Goal: Information Seeking & Learning: Check status

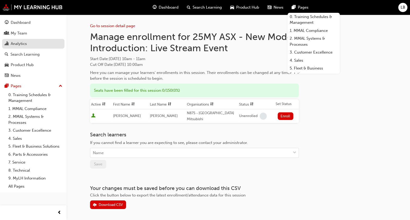
click at [17, 41] on div "Analytics" at bounding box center [19, 44] width 16 height 6
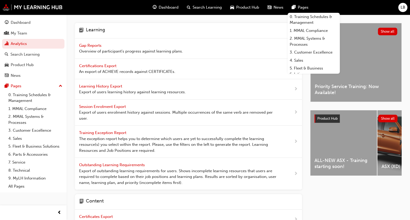
click at [94, 44] on span "Gap Reports" at bounding box center [90, 45] width 23 height 5
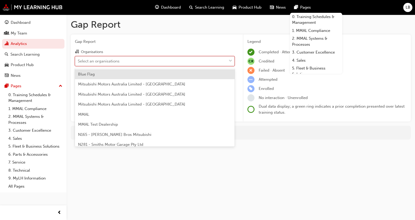
click at [135, 62] on div "Select an organisations" at bounding box center [150, 60] width 151 height 9
click at [78, 62] on input "Organisations option Blue Flag focused, 1 of 202. 202 results available. Use Up…" at bounding box center [78, 60] width 1 height 4
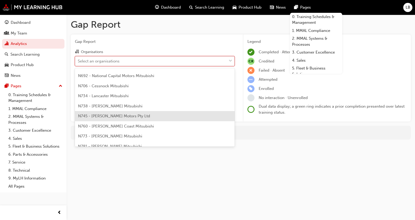
scroll to position [129, 0]
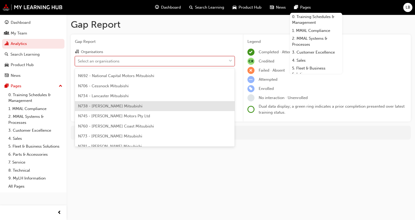
click at [125, 106] on div "N738 - [PERSON_NAME] Mitsubishi" at bounding box center [155, 106] width 160 height 10
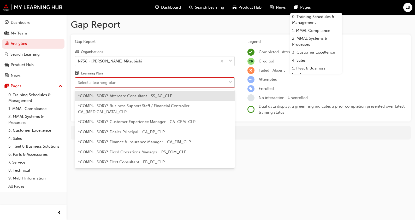
click at [140, 81] on div "Select a learning plan" at bounding box center [150, 82] width 151 height 9
click at [78, 81] on input "Learning Plan option *COMPULSORY* Aftercare Consultant - SS_AC_CLP focused, 1 o…" at bounding box center [78, 82] width 1 height 4
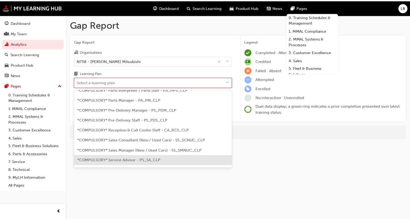
scroll to position [122, 0]
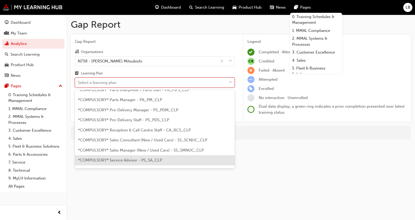
click at [139, 158] on span "*COMPULSORY* Service Advisor - PS_SA_CLP" at bounding box center [120, 160] width 84 height 5
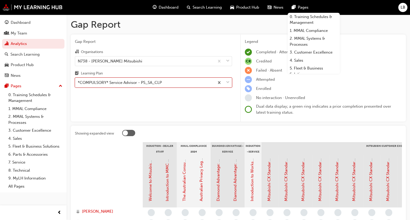
click at [173, 105] on div "Gap Report Organisations N738 - [PERSON_NAME] Mitsubishi Learning Plan option *…" at bounding box center [154, 77] width 166 height 87
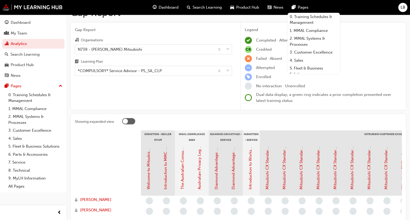
scroll to position [11, 0]
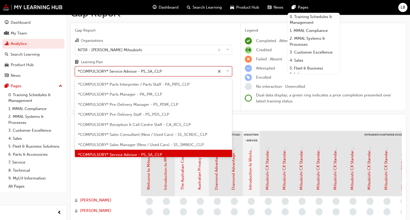
click at [161, 69] on div "*COMPULSORY* Service Advisor - PS_SA_CLP" at bounding box center [120, 71] width 84 height 6
click at [78, 69] on input "Learning Plan option *COMPULSORY* Service Advisor - PS_SA_CLP, selected. option…" at bounding box center [78, 71] width 1 height 4
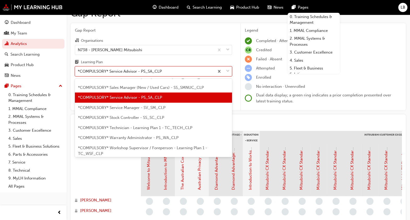
scroll to position [174, 0]
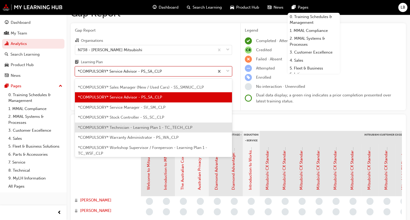
click at [152, 125] on span "*COMPULSORY* Technician - Learning Plan 1 - TC_TECH_CLP" at bounding box center [135, 127] width 114 height 5
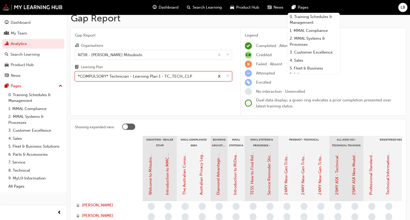
scroll to position [6, 0]
click at [198, 80] on div "*COMPULSORY* Technician - Learning Plan 1 - TC_TECH_CLP" at bounding box center [144, 76] width 139 height 9
click at [78, 79] on input "Learning Plan option *COMPULSORY* Technician - Learning Plan 1 - TC_TECH_CLP, s…" at bounding box center [78, 76] width 1 height 4
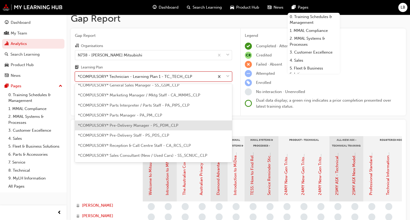
scroll to position [136, 0]
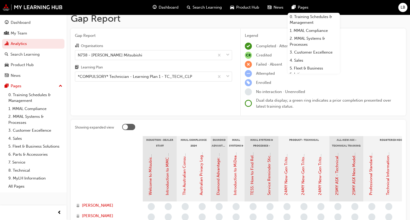
click at [319, 123] on div "Showing expanded view Induction - Dealer Staff MMAL Compliance 2024 Diamond Adv…" at bounding box center [238, 184] width 335 height 128
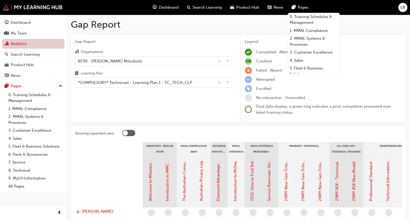
click at [35, 41] on link "Analytics" at bounding box center [33, 44] width 62 height 10
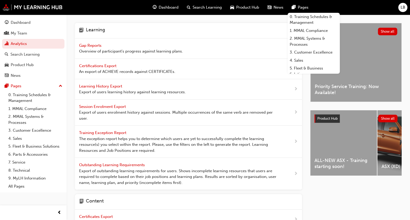
click at [104, 86] on span "Learning History Export" at bounding box center [101, 86] width 44 height 5
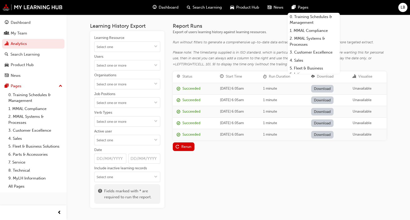
click at [179, 165] on div "Report Runs Export of users learning history against learning resources. Run wi…" at bounding box center [280, 115] width 214 height 185
